Goal: Navigation & Orientation: Find specific page/section

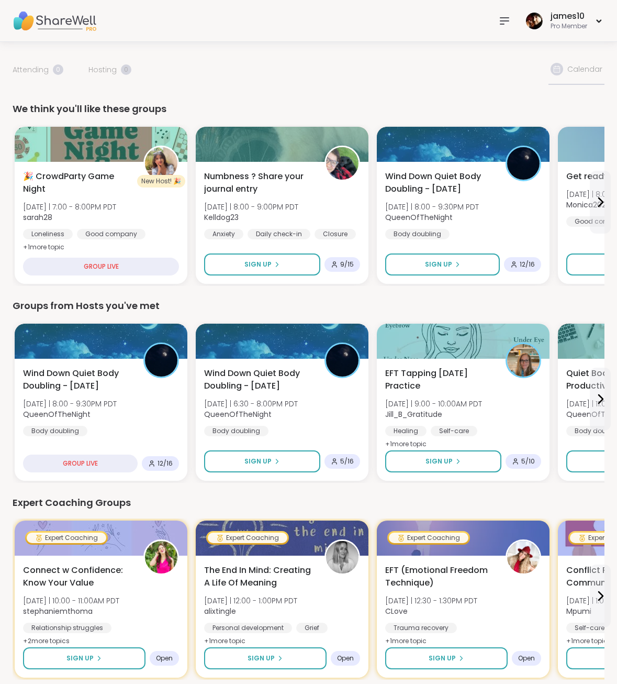
click at [57, 21] on img at bounding box center [55, 21] width 84 height 37
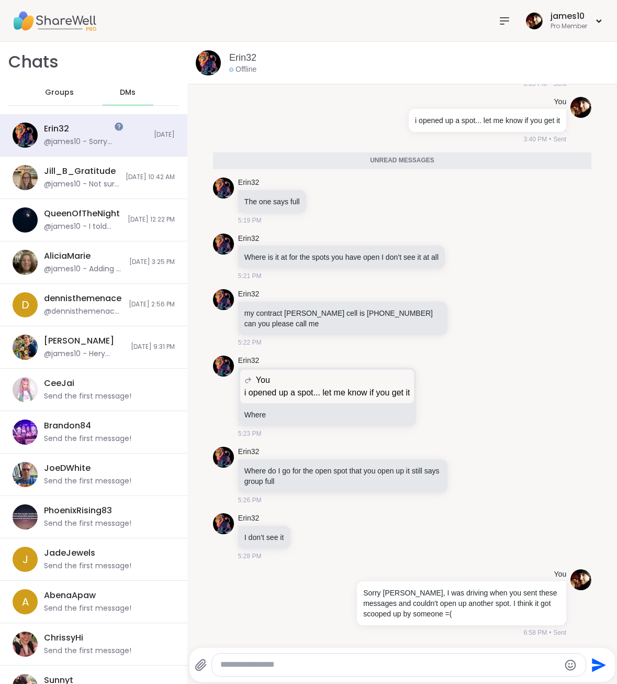
scroll to position [180, 0]
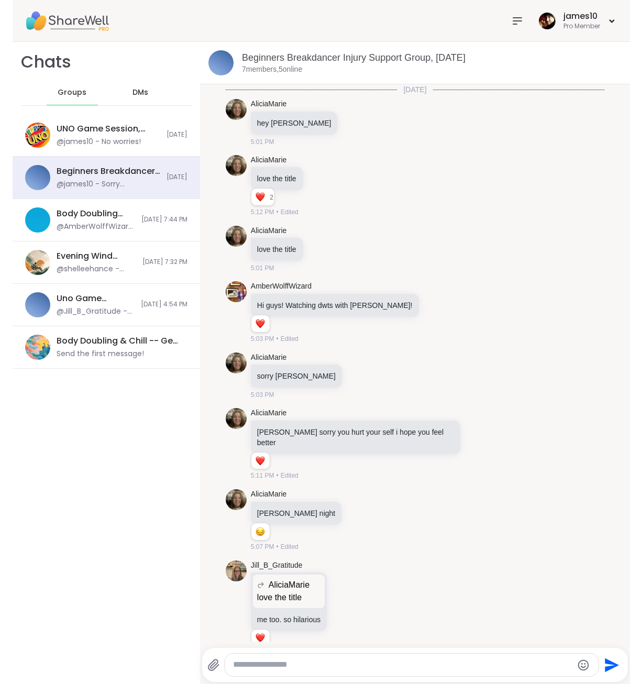
scroll to position [804, 0]
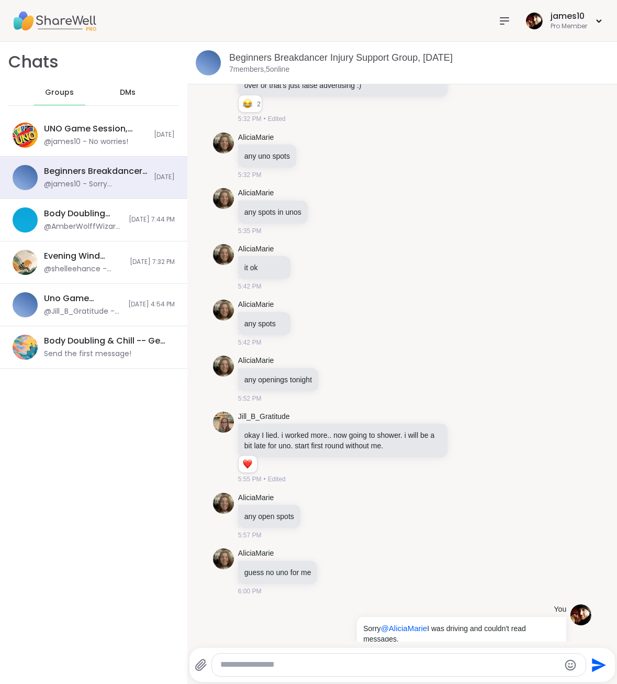
click at [62, 25] on img at bounding box center [55, 21] width 84 height 37
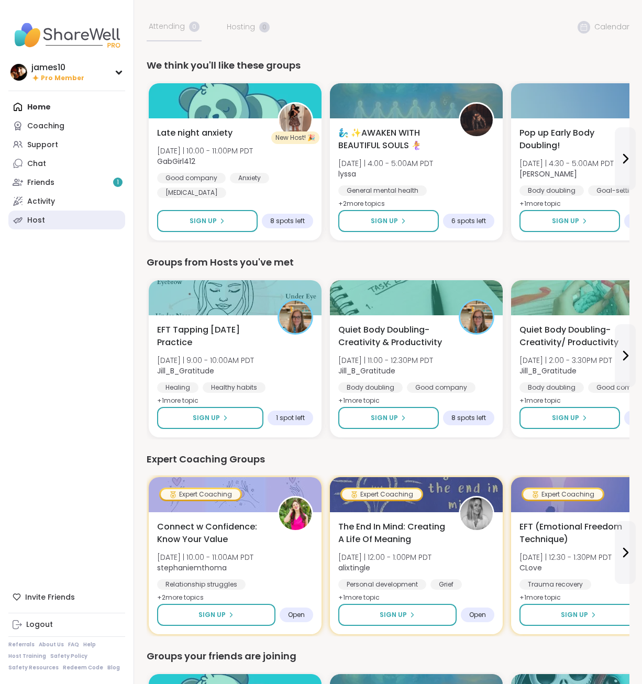
click at [46, 224] on link "Host" at bounding box center [66, 219] width 117 height 19
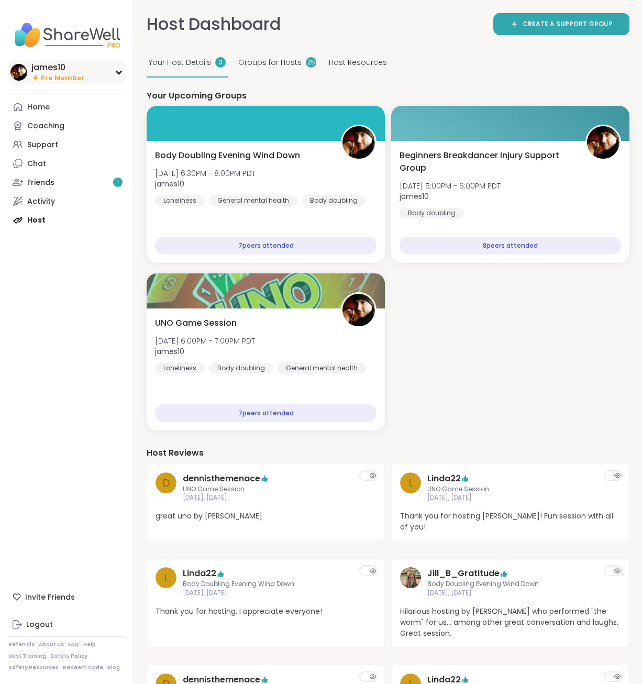
click at [53, 66] on div "james10" at bounding box center [57, 68] width 53 height 12
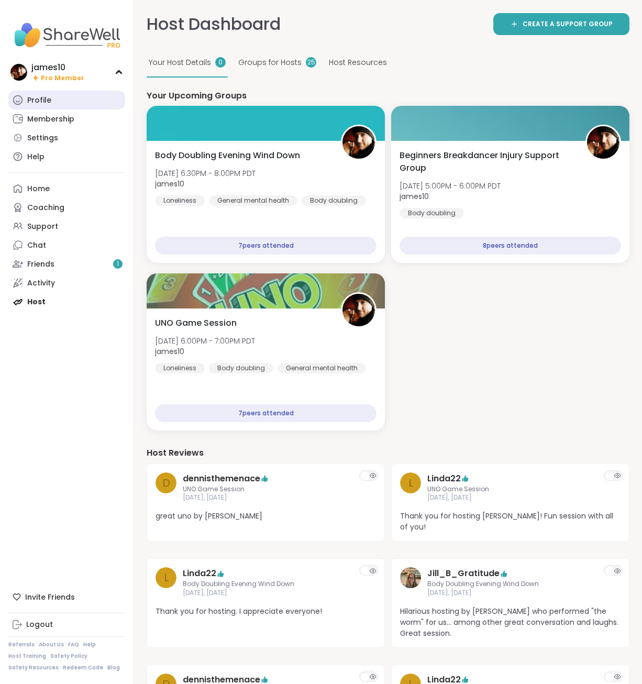
click at [35, 100] on div "Profile" at bounding box center [39, 100] width 24 height 10
